Goal: Check status: Check status

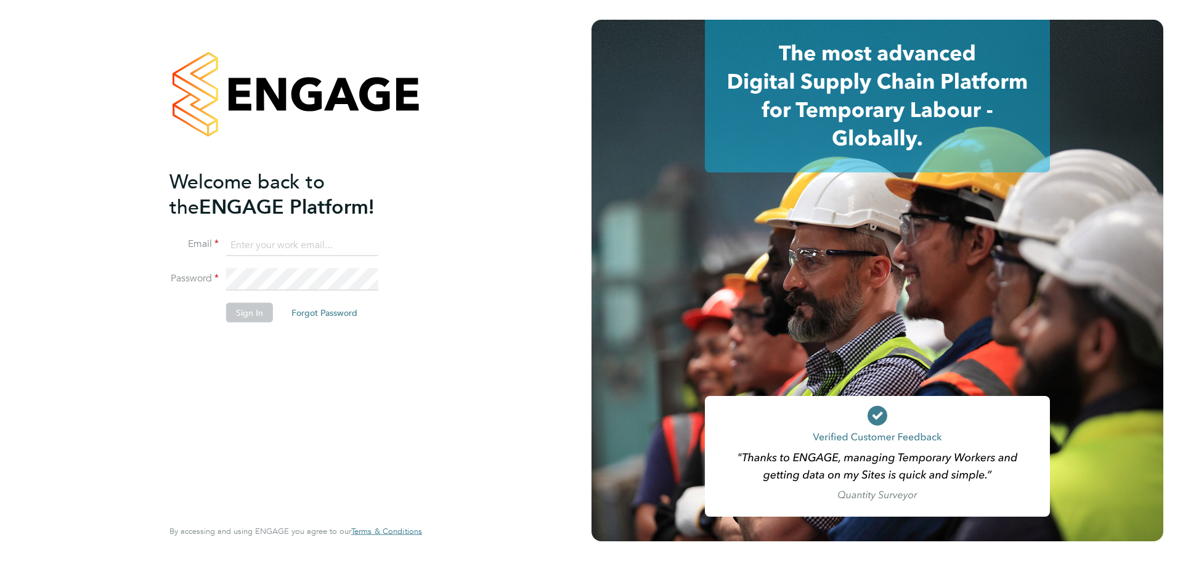
type input "[EMAIL_ADDRESS][PERSON_NAME][DOMAIN_NAME]"
click at [247, 313] on button "Sign In" at bounding box center [249, 313] width 47 height 20
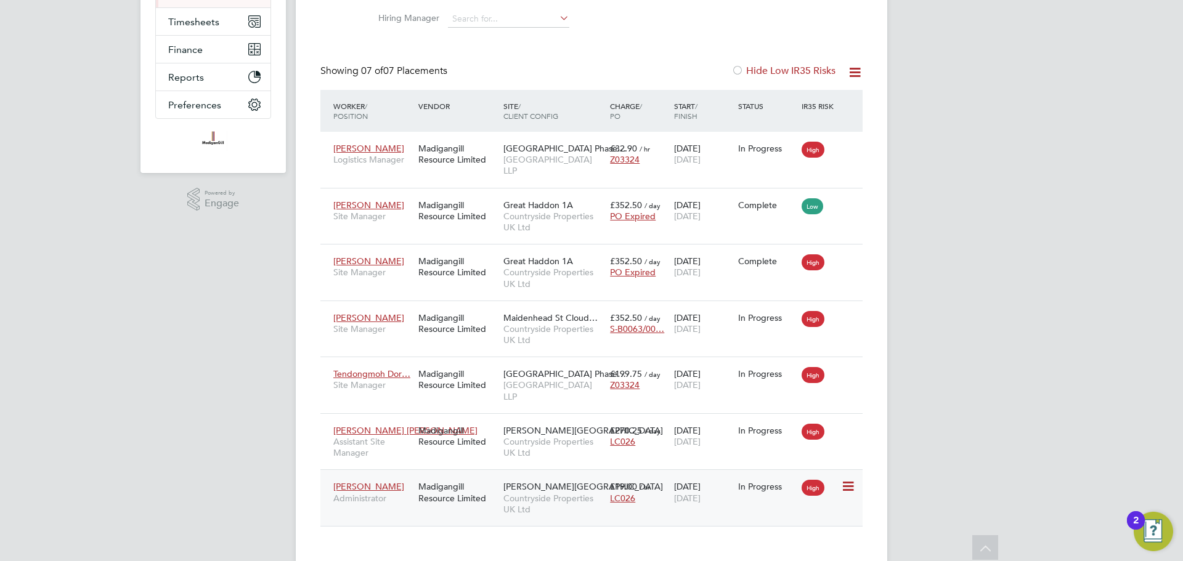
click at [431, 475] on div "Madigangill Resource Limited" at bounding box center [457, 492] width 85 height 35
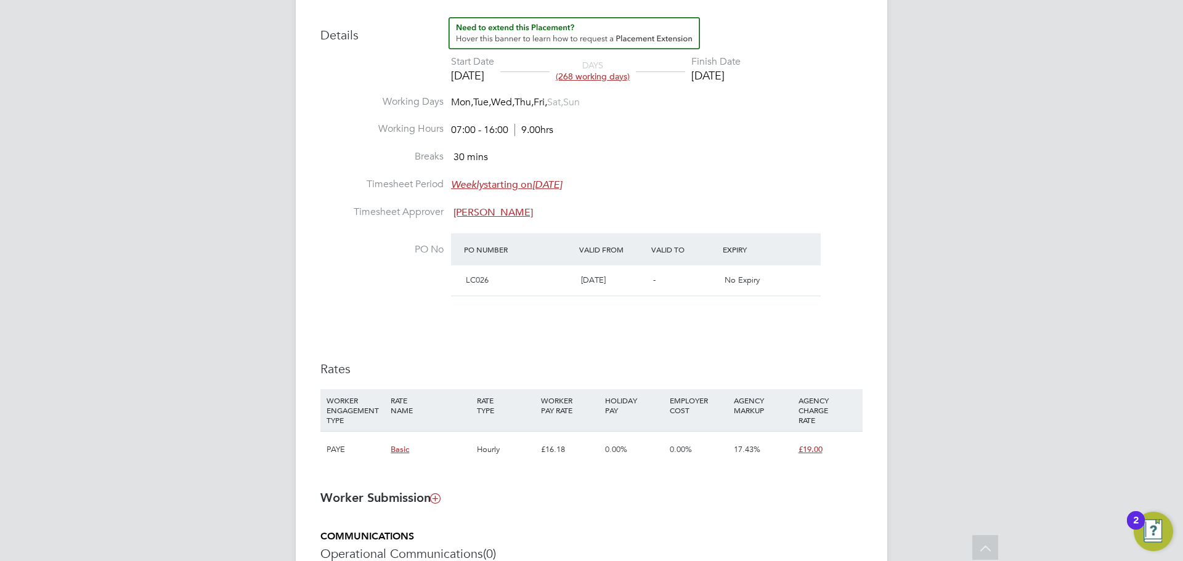
scroll to position [584, 0]
